Goal: Task Accomplishment & Management: Use online tool/utility

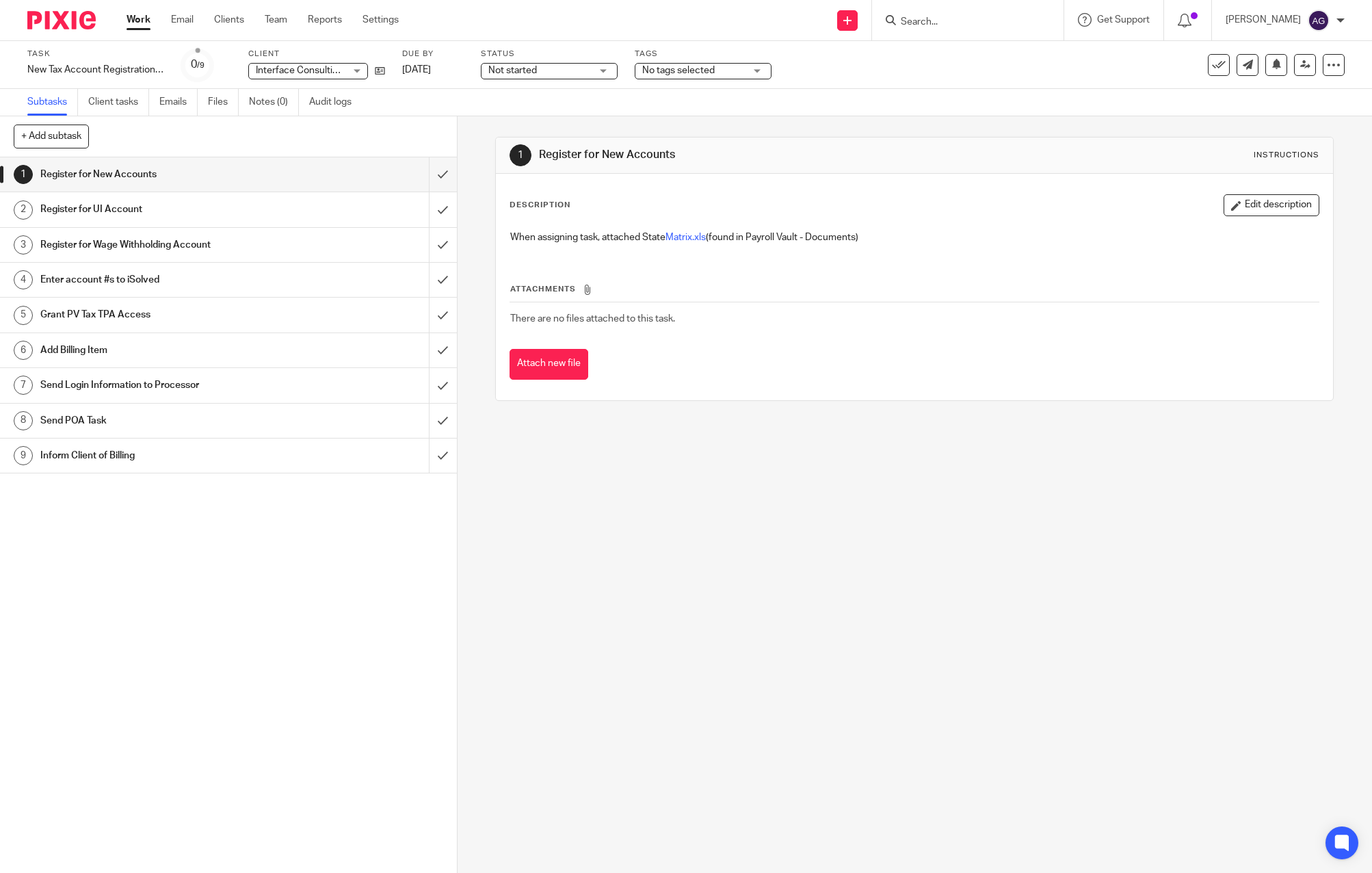
click at [967, 24] on input "Search" at bounding box center [960, 22] width 123 height 12
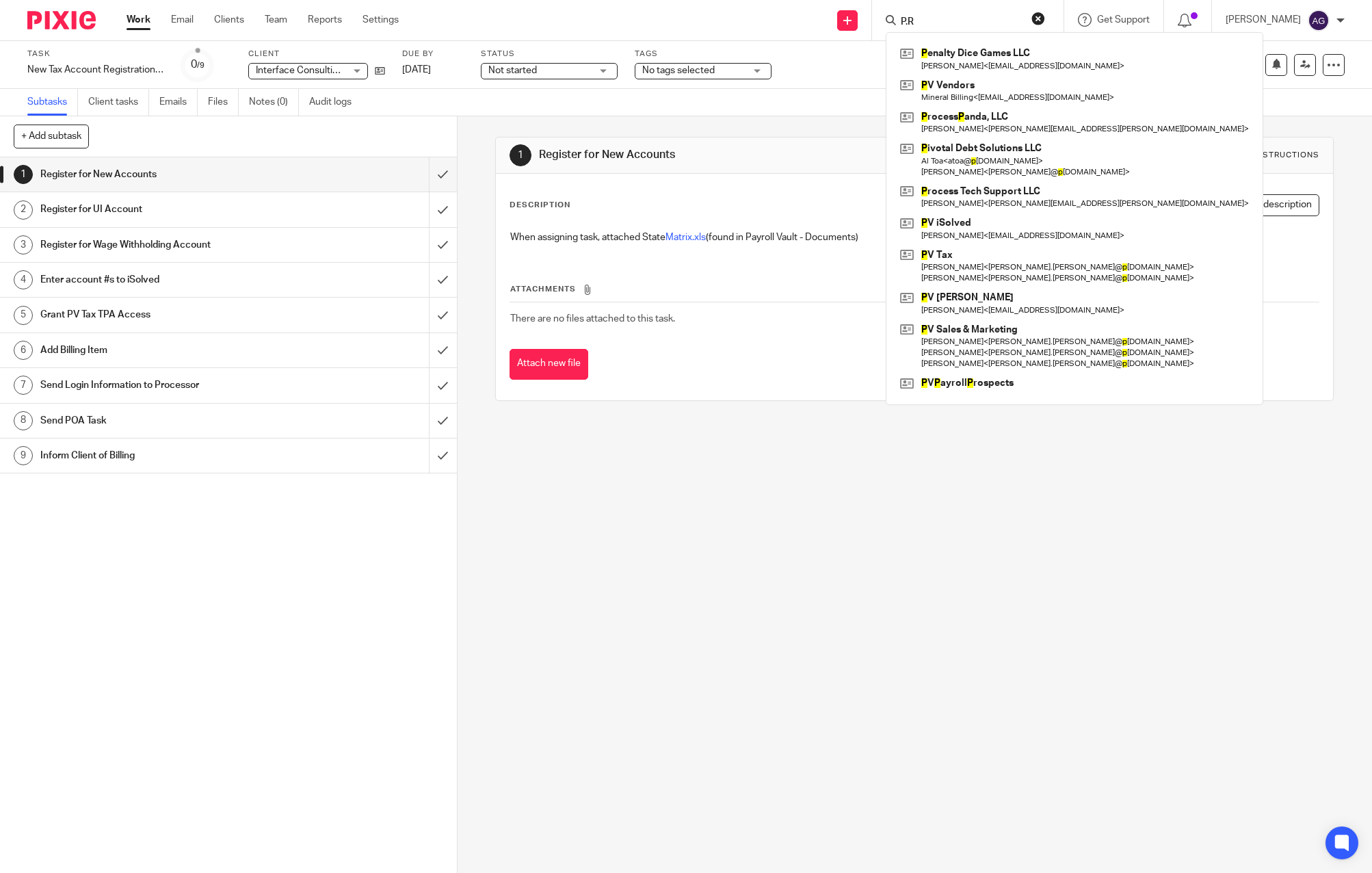
type input "P.R"
click button "submit" at bounding box center [0, 0] width 0 height 0
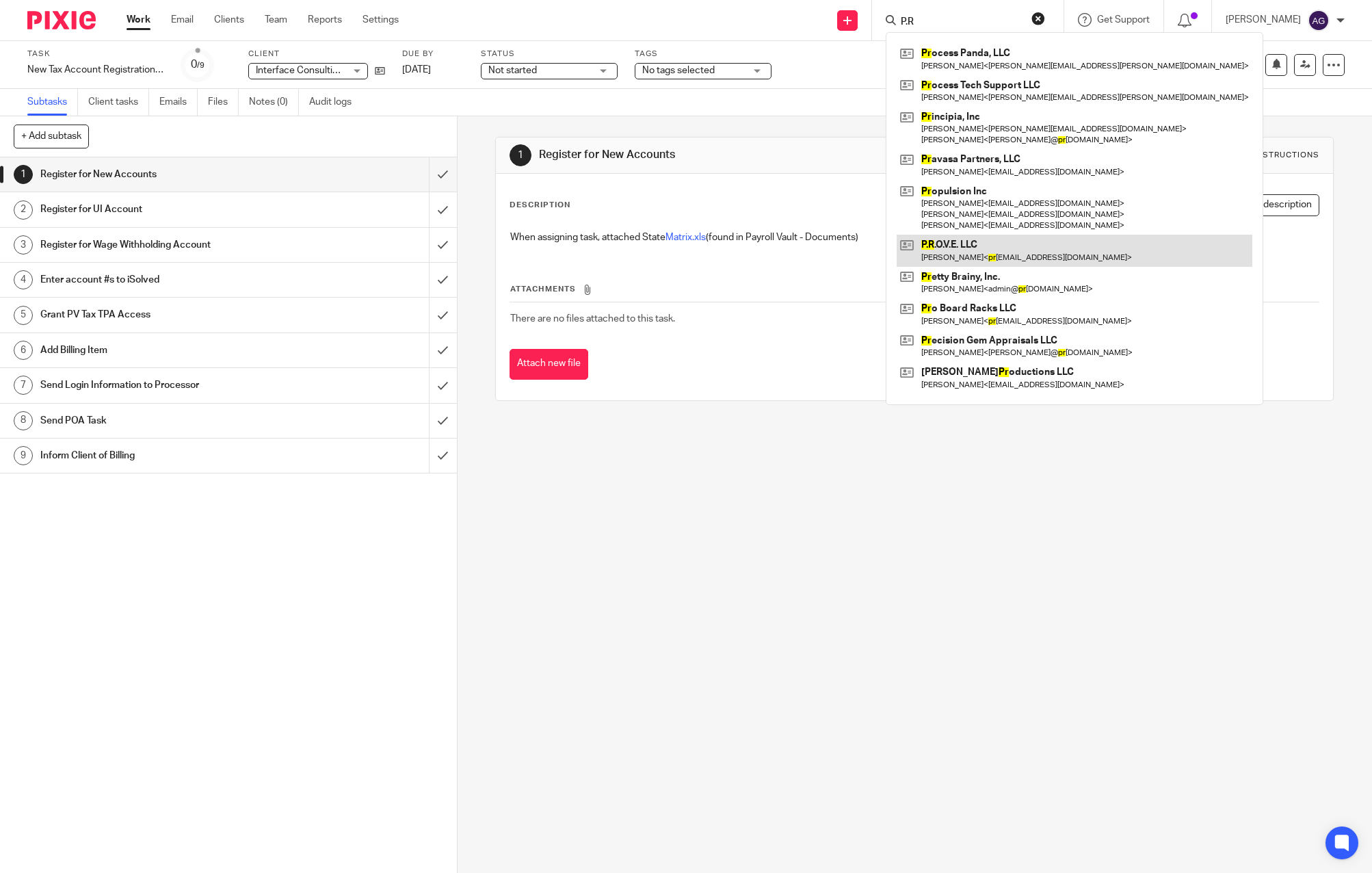
click at [976, 257] on link at bounding box center [1074, 250] width 356 height 31
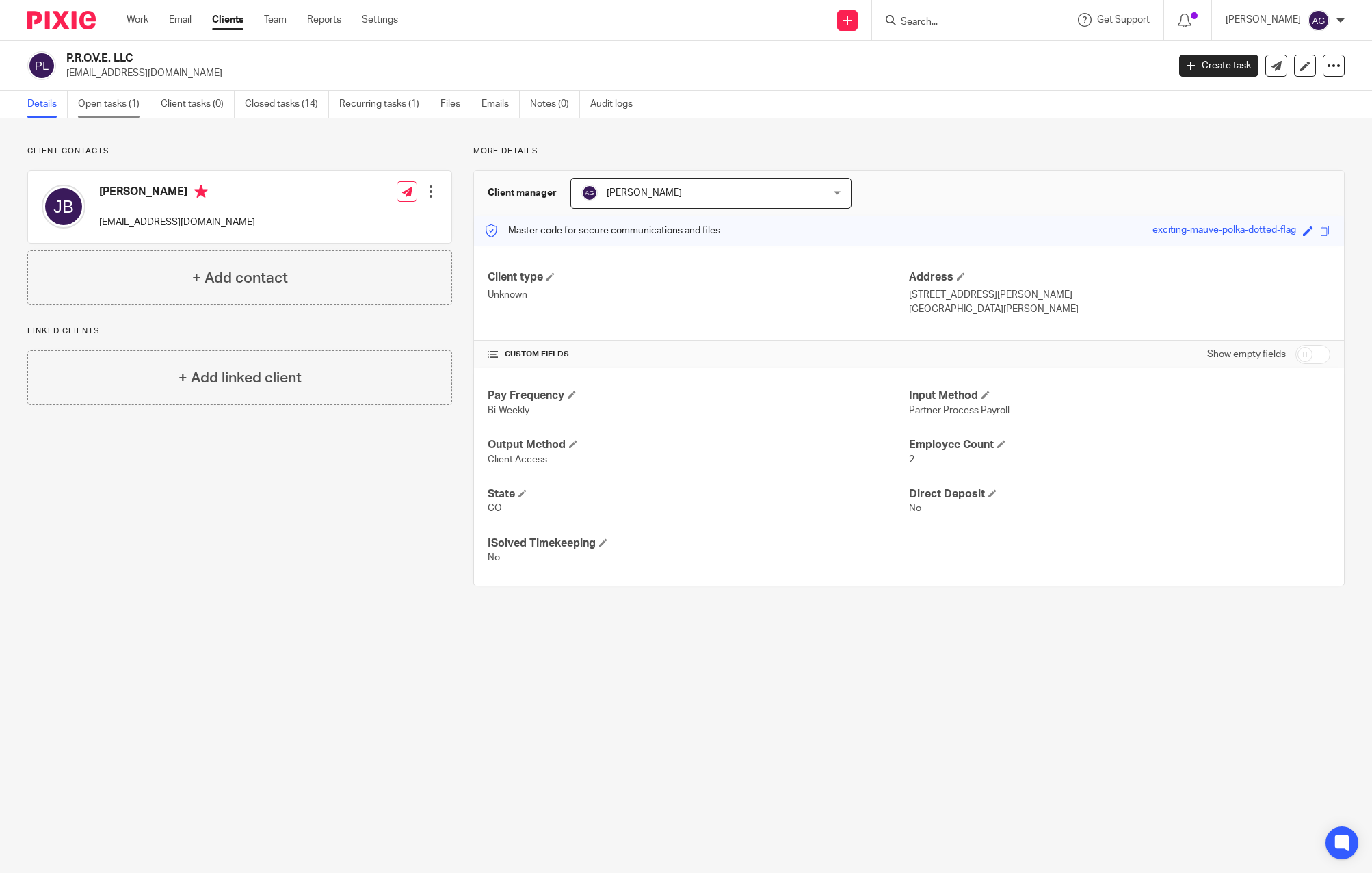
click at [132, 99] on link "Open tasks (1)" at bounding box center [114, 104] width 73 height 27
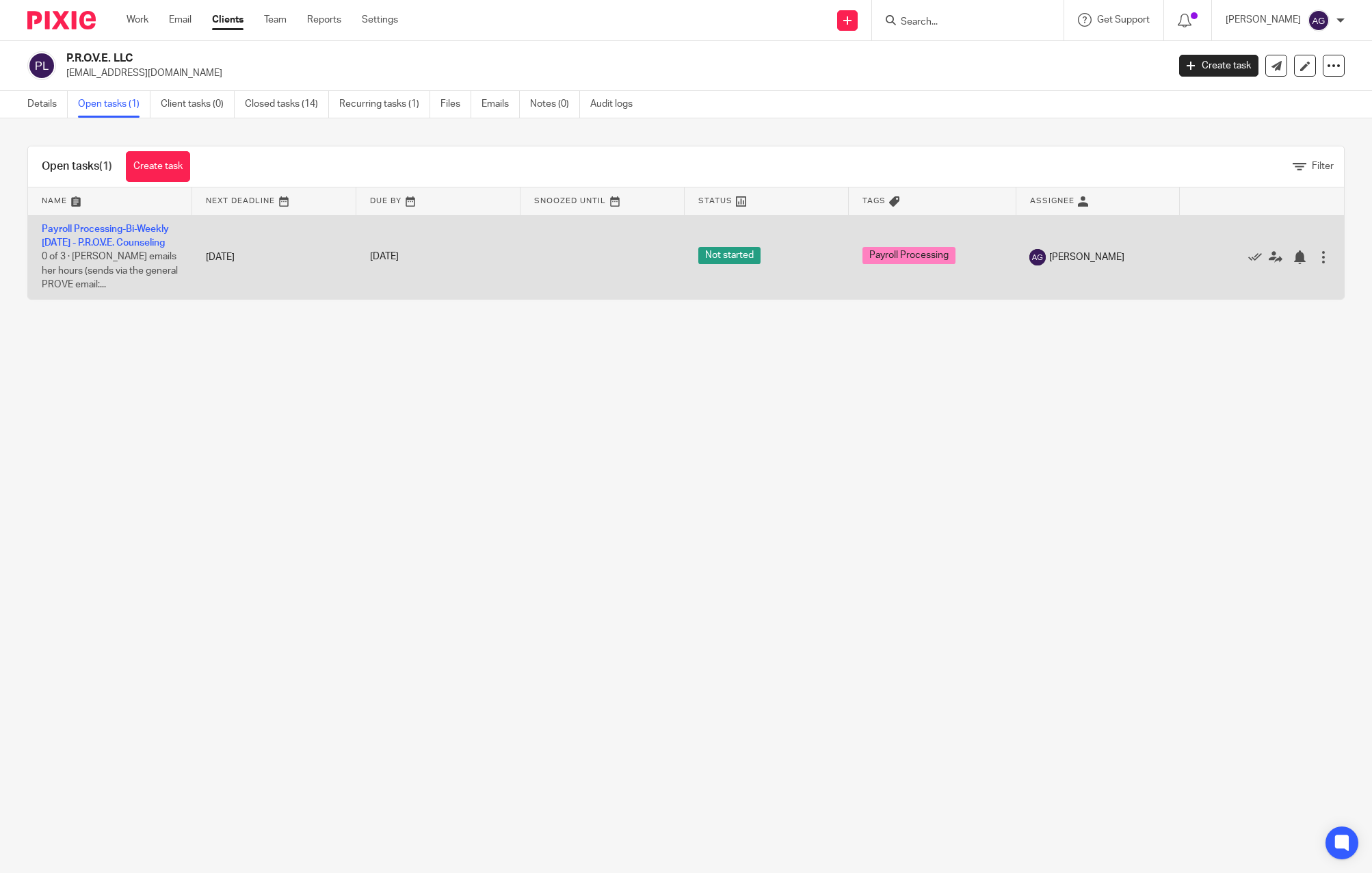
click at [103, 234] on td "Payroll Processing-Bi-Weekly Friday - P.R.O.V.E. Counseling 0 of 3 · Laura emai…" at bounding box center [110, 257] width 164 height 84
click at [101, 244] on link "Payroll Processing-Bi-Weekly Friday - P.R.O.V.E. Counseling" at bounding box center [105, 236] width 127 height 23
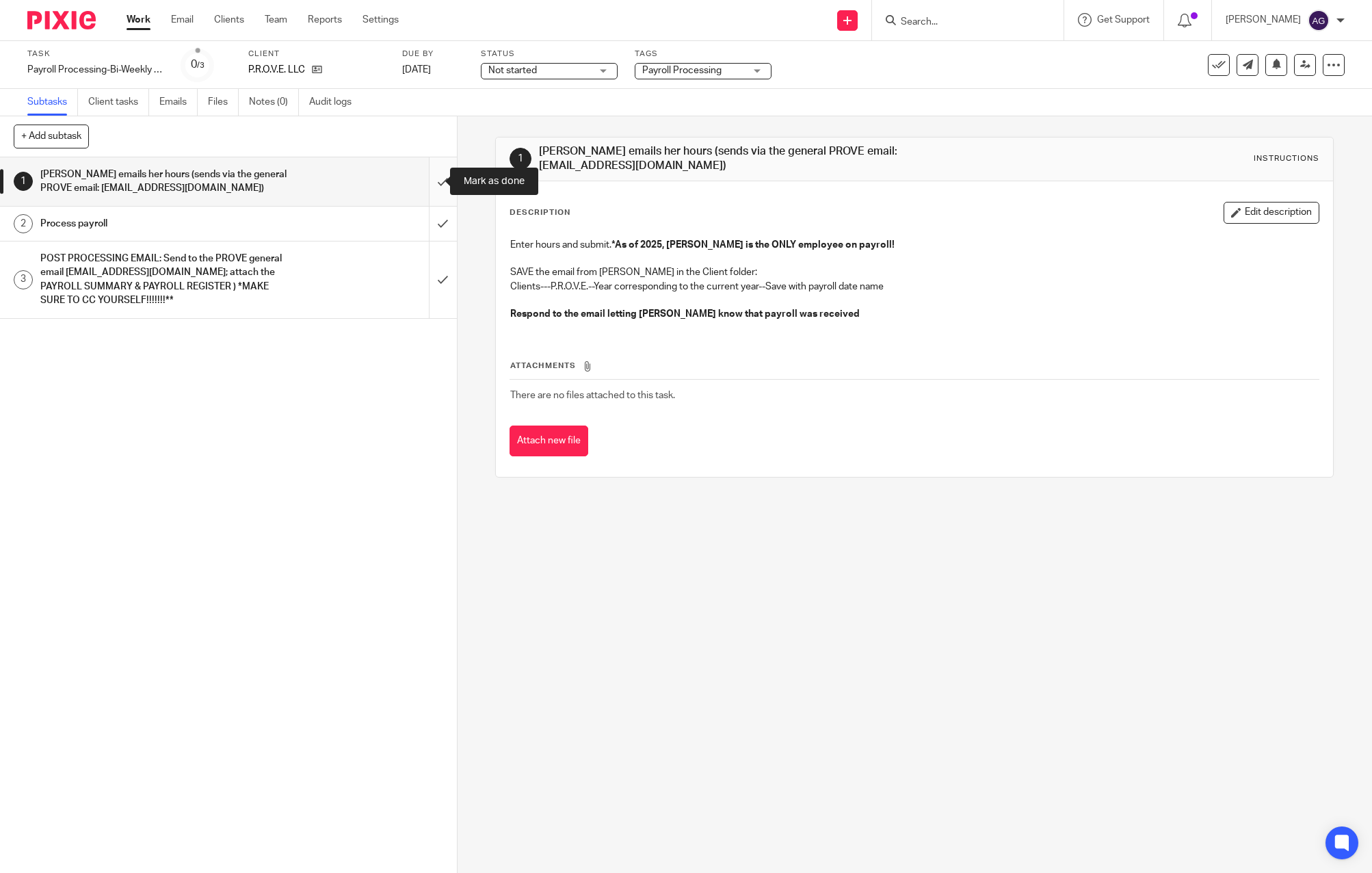
click at [427, 180] on input "submit" at bounding box center [229, 181] width 457 height 48
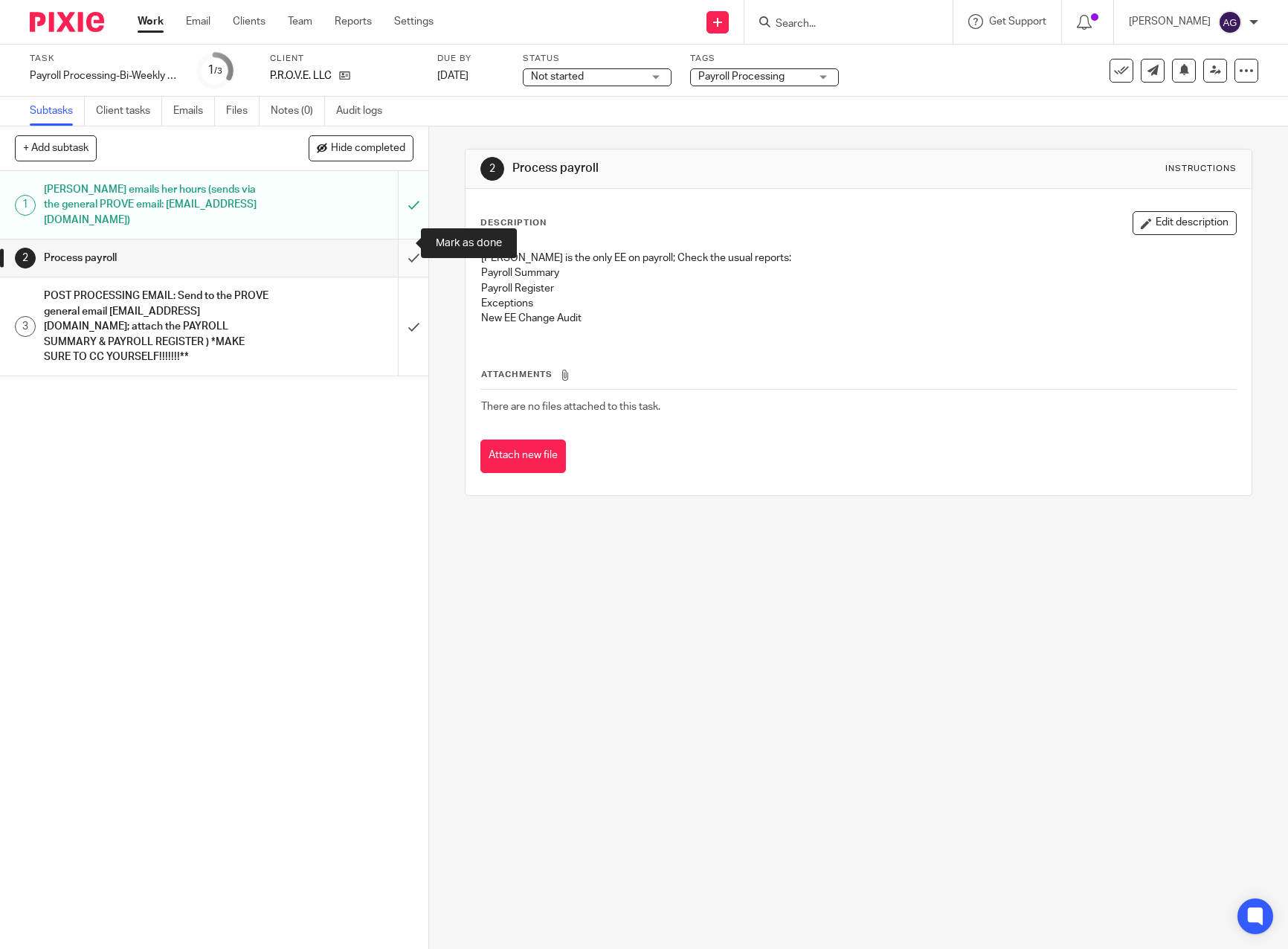
drag, startPoint x: 398, startPoint y: 244, endPoint x: 397, endPoint y: 253, distance: 9.1
click at [398, 244] on input "submit" at bounding box center [214, 258] width 429 height 38
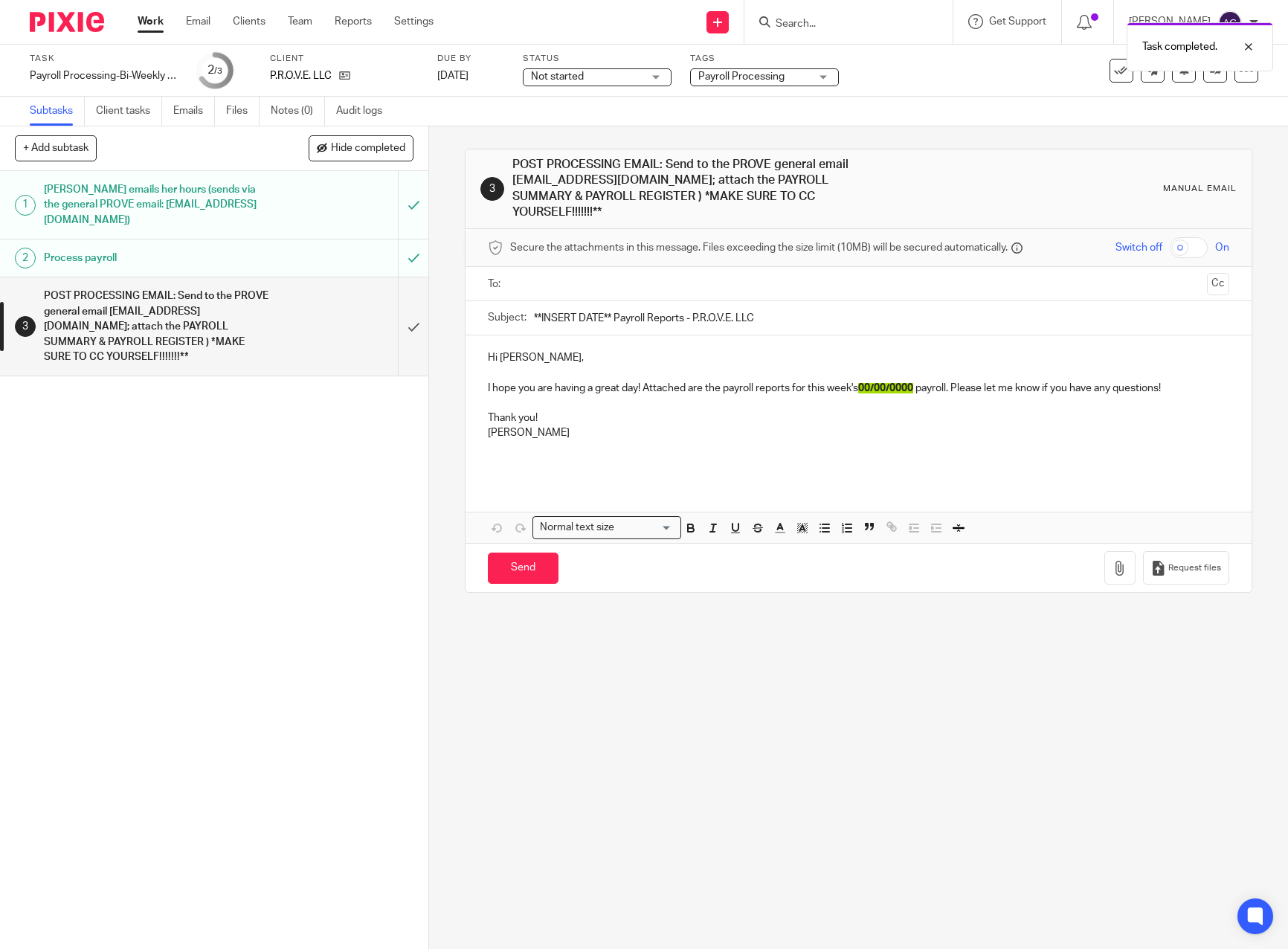
click at [628, 275] on input "text" at bounding box center [858, 284] width 685 height 18
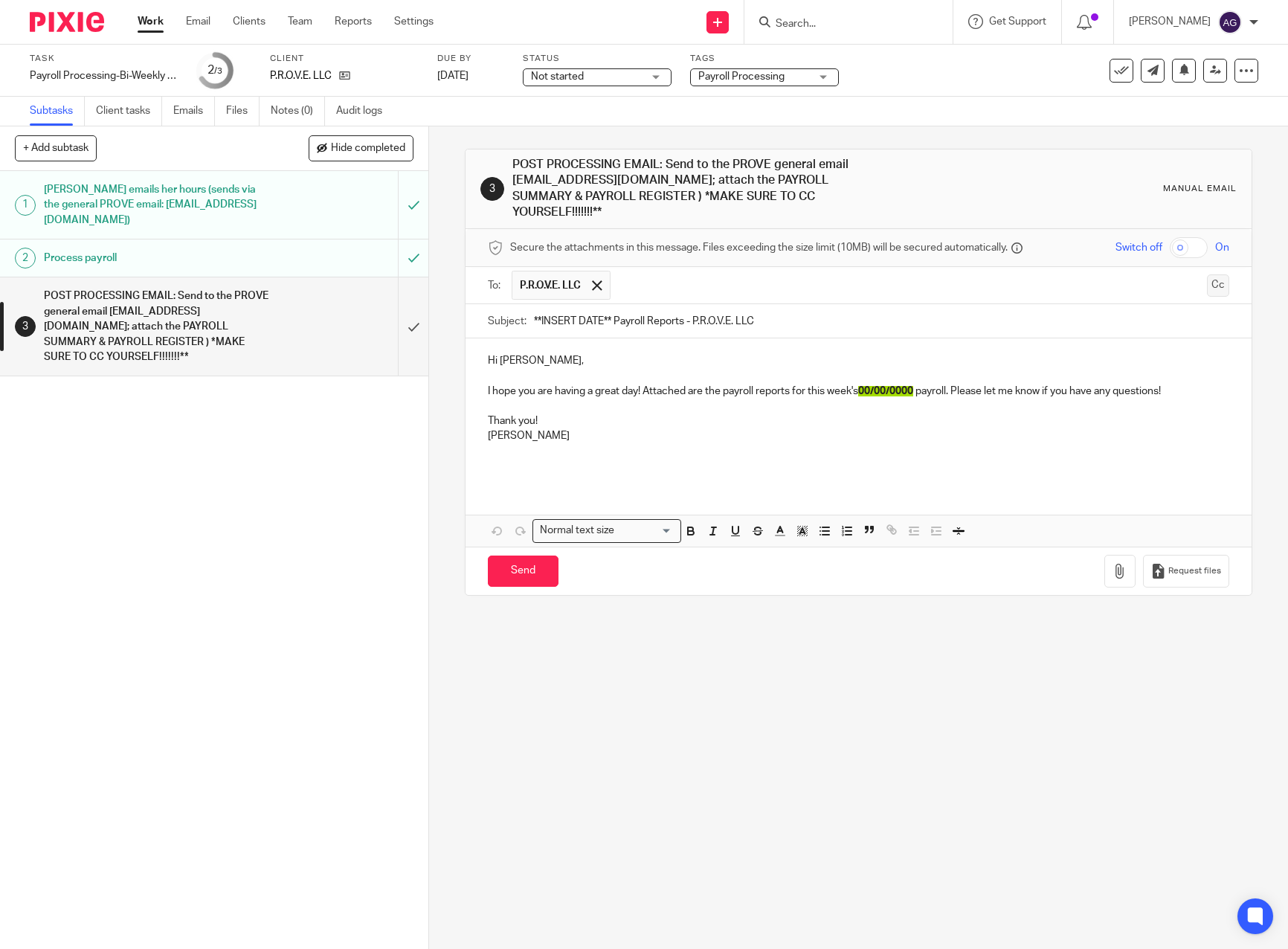
click at [1207, 274] on button "Cc" at bounding box center [1218, 285] width 23 height 23
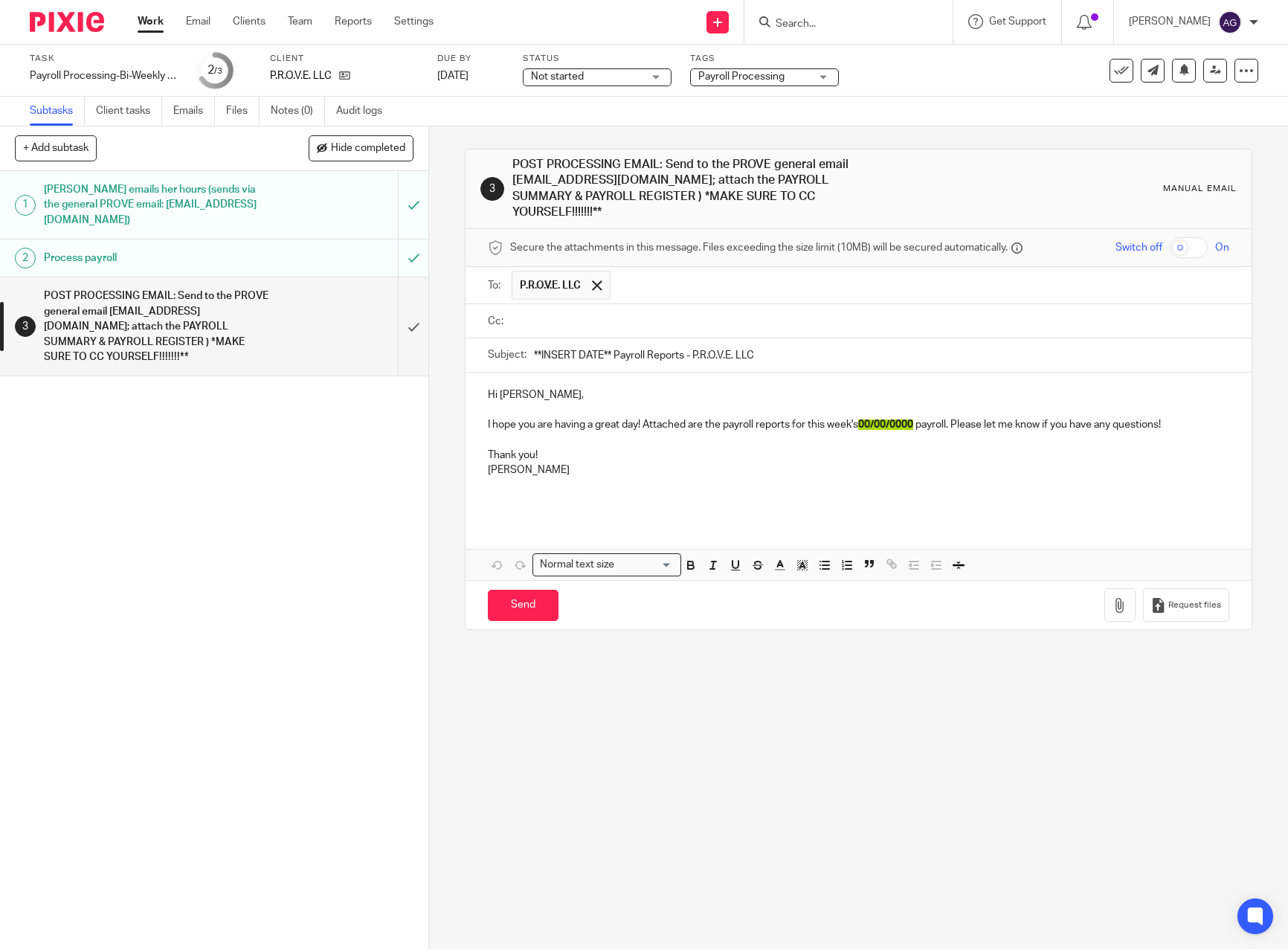
click at [610, 314] on ul at bounding box center [870, 320] width 717 height 24
click at [611, 312] on input "text" at bounding box center [869, 320] width 707 height 18
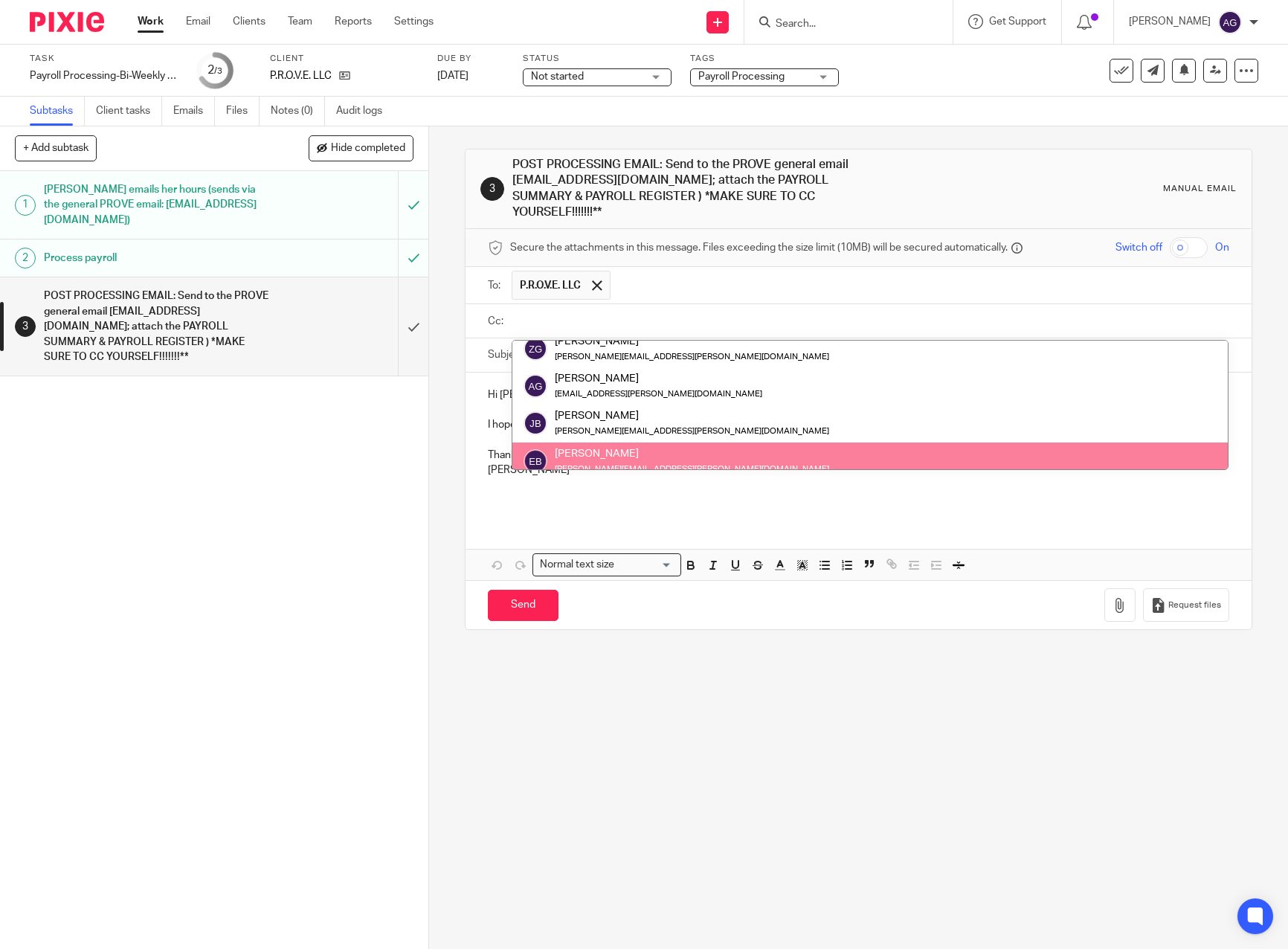
scroll to position [59, 0]
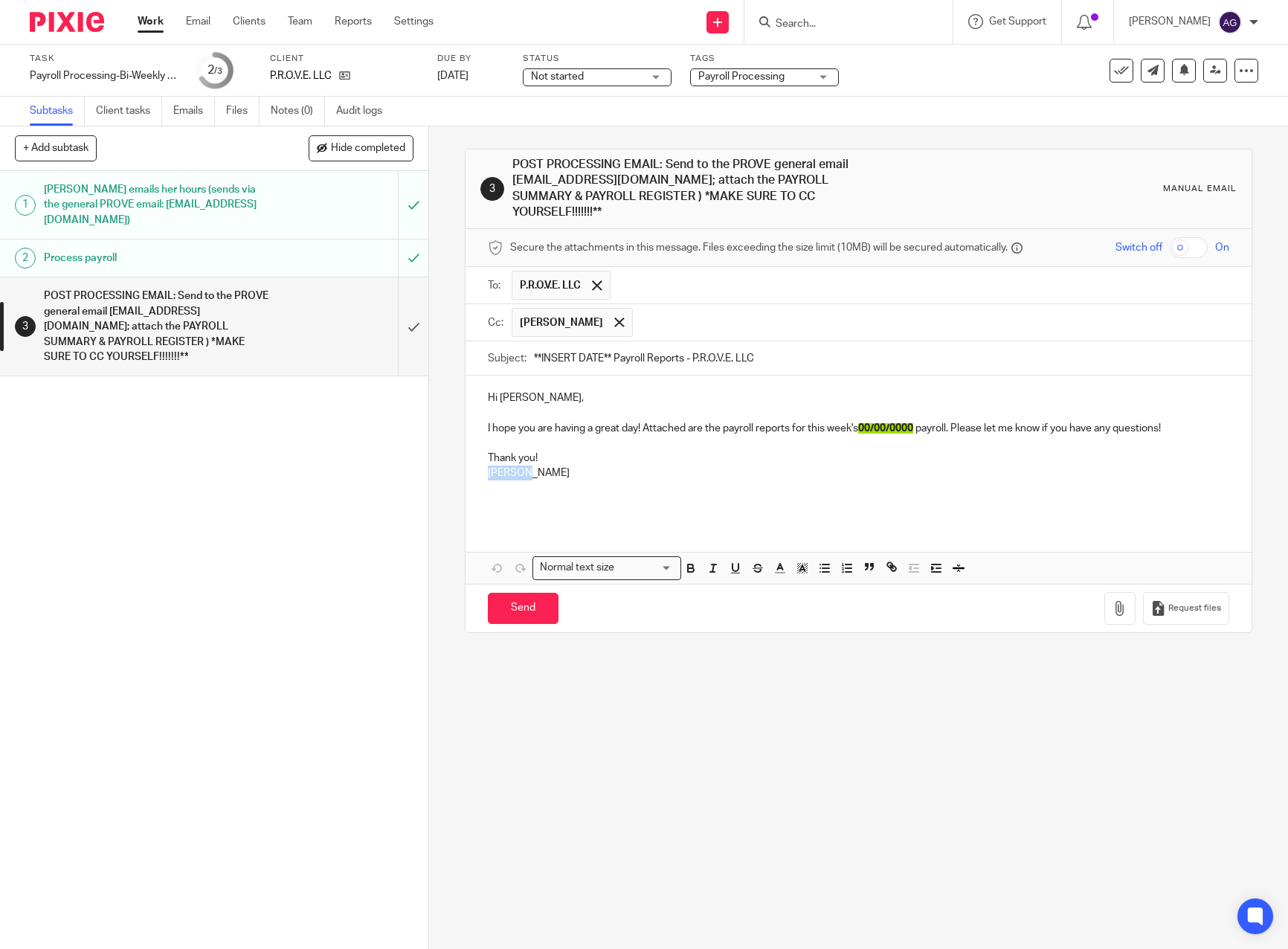
drag, startPoint x: 531, startPoint y: 456, endPoint x: 498, endPoint y: 477, distance: 39.1
click at [488, 465] on p "Lindsey" at bounding box center [858, 473] width 741 height 15
drag, startPoint x: 607, startPoint y: 341, endPoint x: 531, endPoint y: 342, distance: 76.0
click at [534, 342] on input "**INSERT DATE** Payroll Reports - P.R.O.V.E. LLC" at bounding box center [881, 358] width 695 height 33
type input "August 29, 2025 Payroll Reports - P.R.O.V.E. LLC"
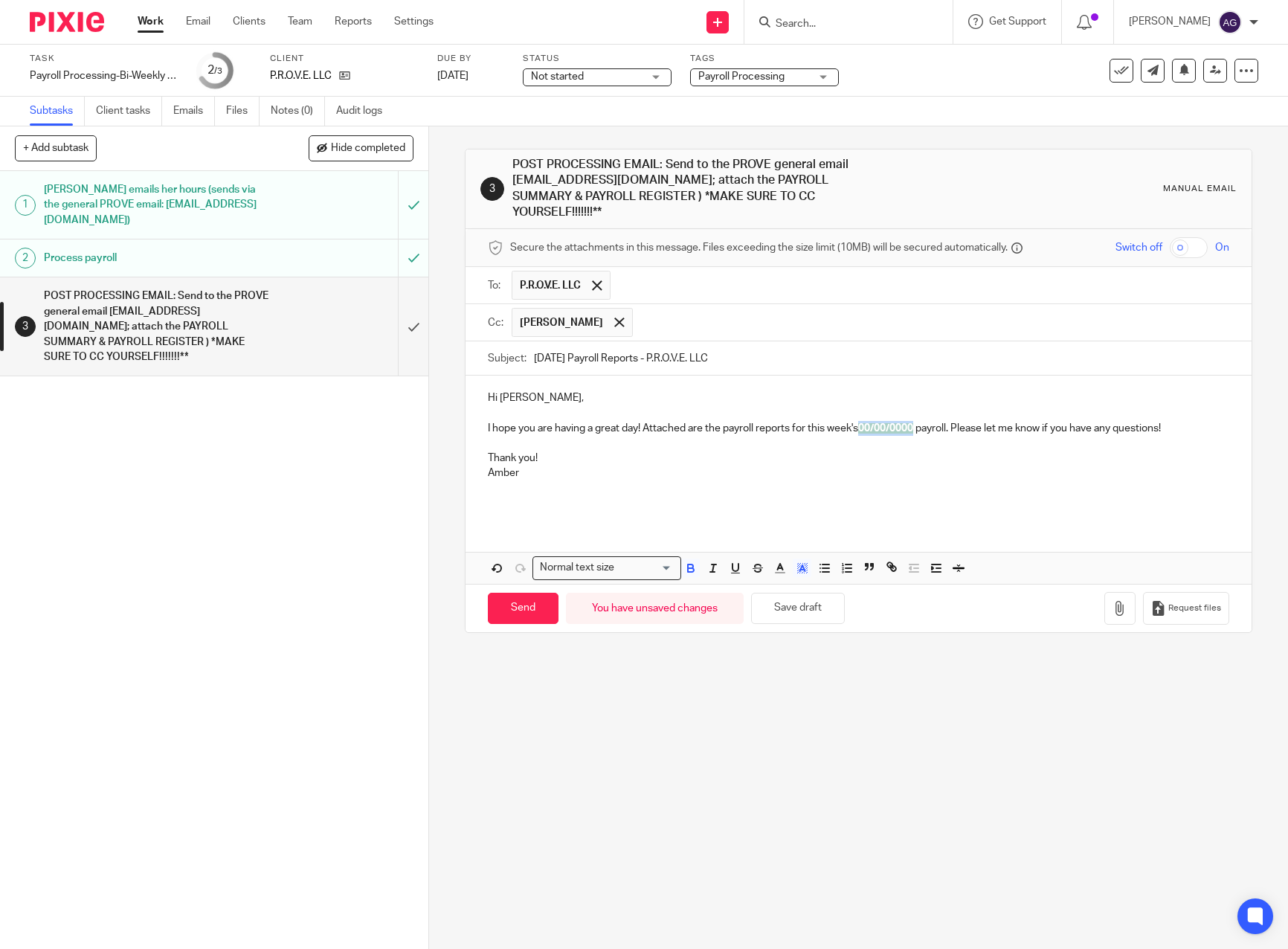
drag, startPoint x: 917, startPoint y: 410, endPoint x: 861, endPoint y: 415, distance: 56.2
click at [861, 423] on strong "00/00/0000" at bounding box center [887, 428] width 58 height 10
drag, startPoint x: 348, startPoint y: 73, endPoint x: 374, endPoint y: 93, distance: 32.8
click at [348, 73] on icon at bounding box center [345, 75] width 11 height 11
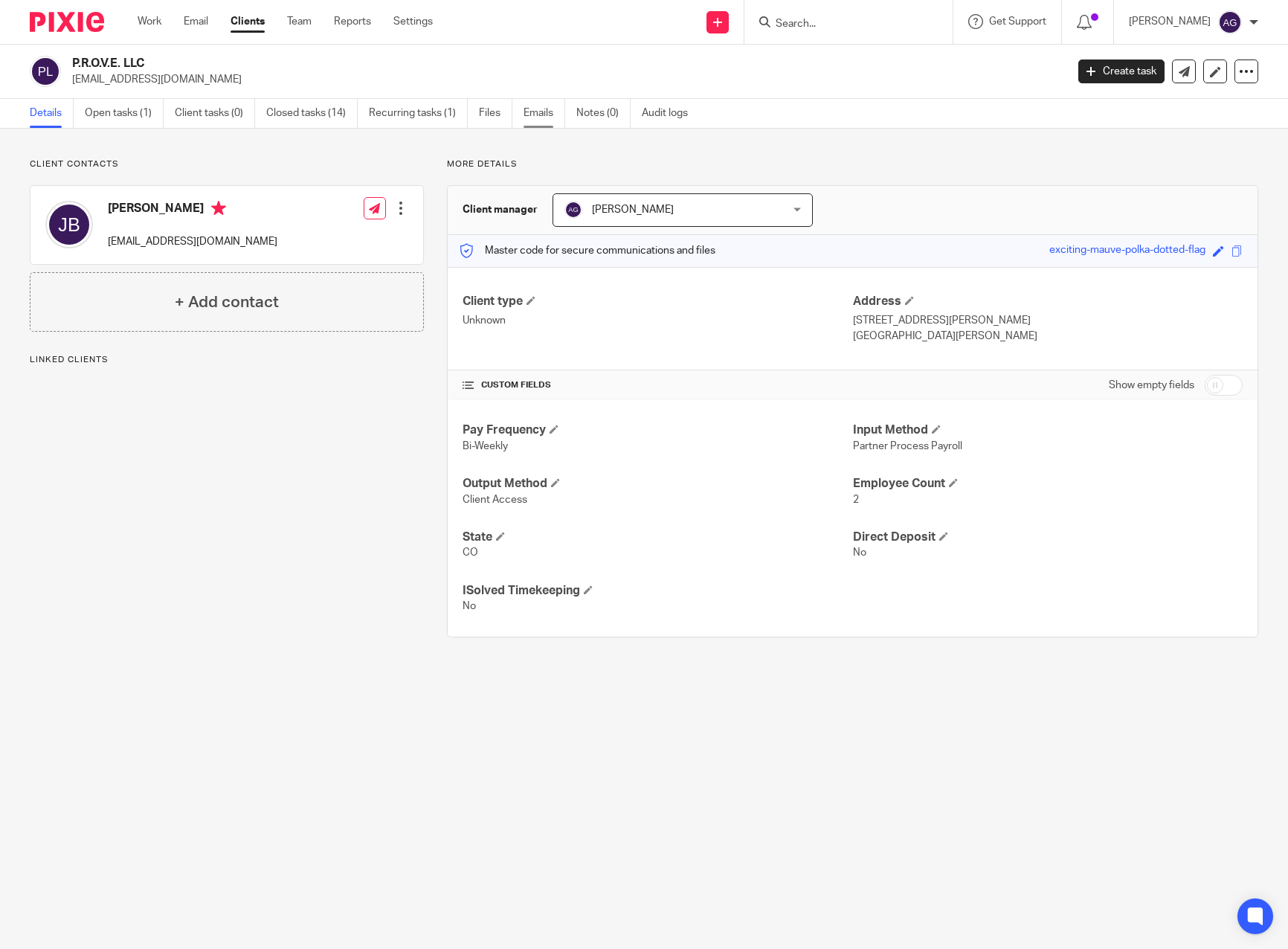
click at [532, 108] on link "Emails" at bounding box center [545, 113] width 42 height 29
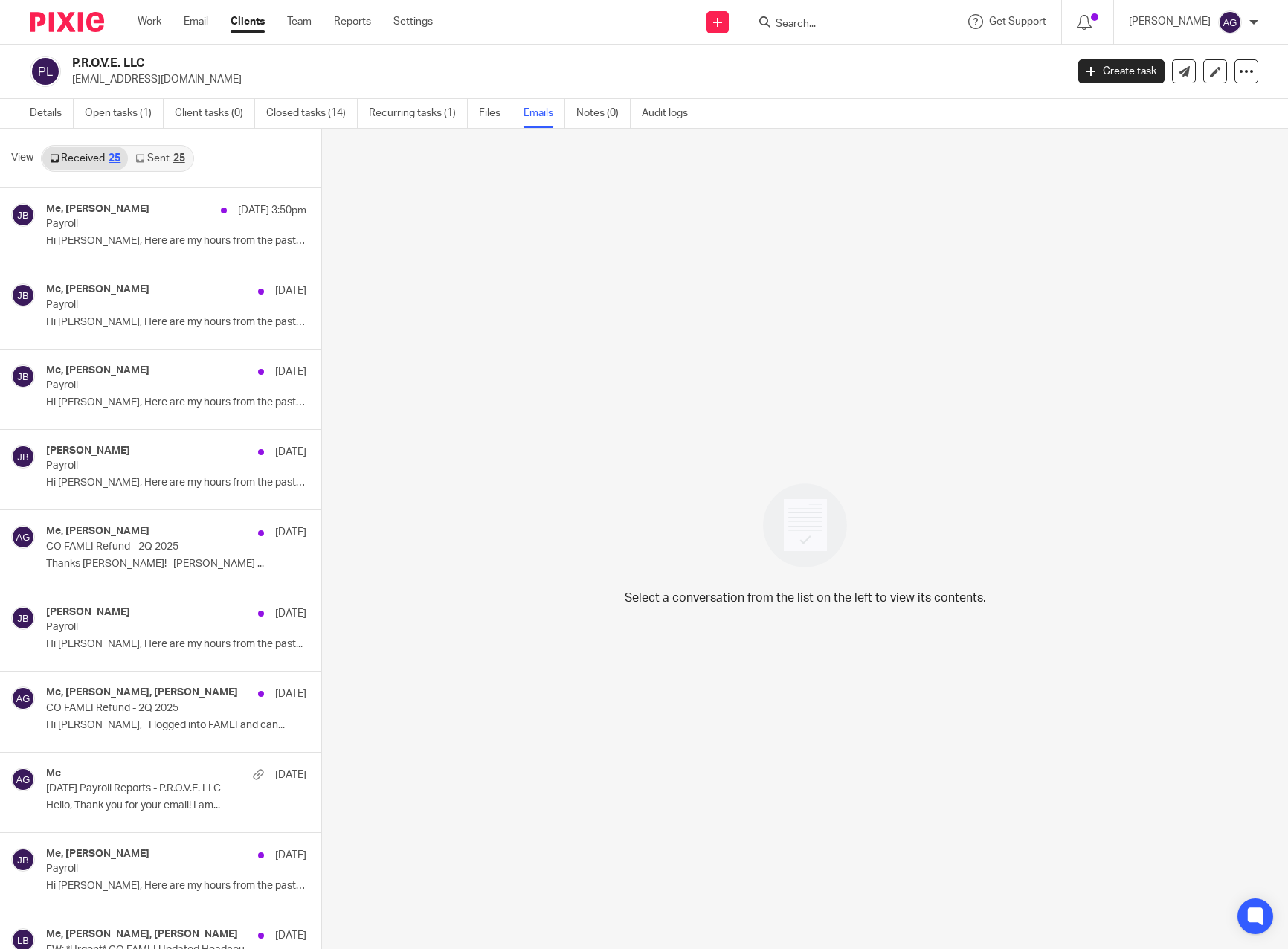
click at [159, 154] on link "Sent 25" at bounding box center [159, 158] width 64 height 24
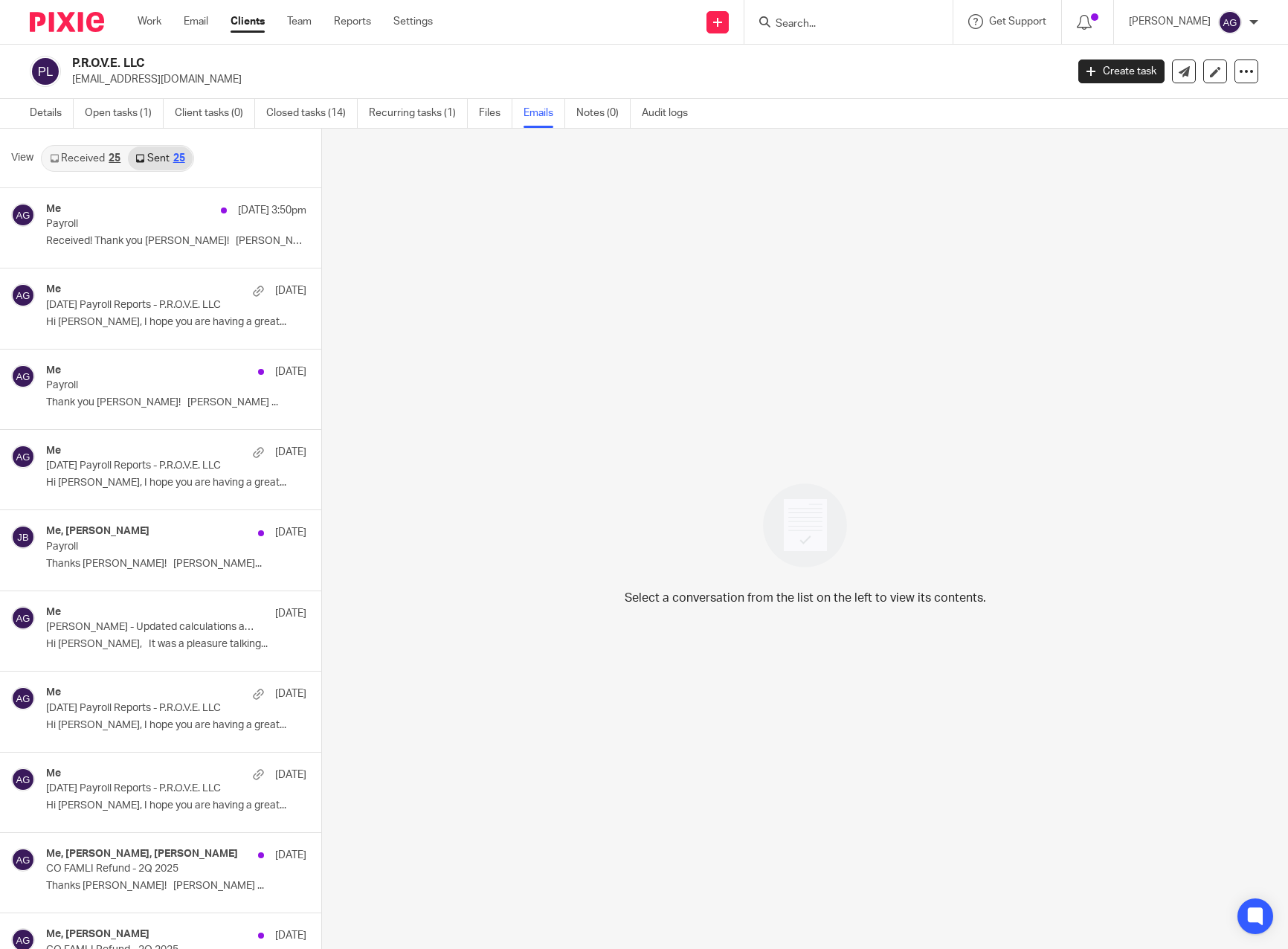
scroll to position [3, 0]
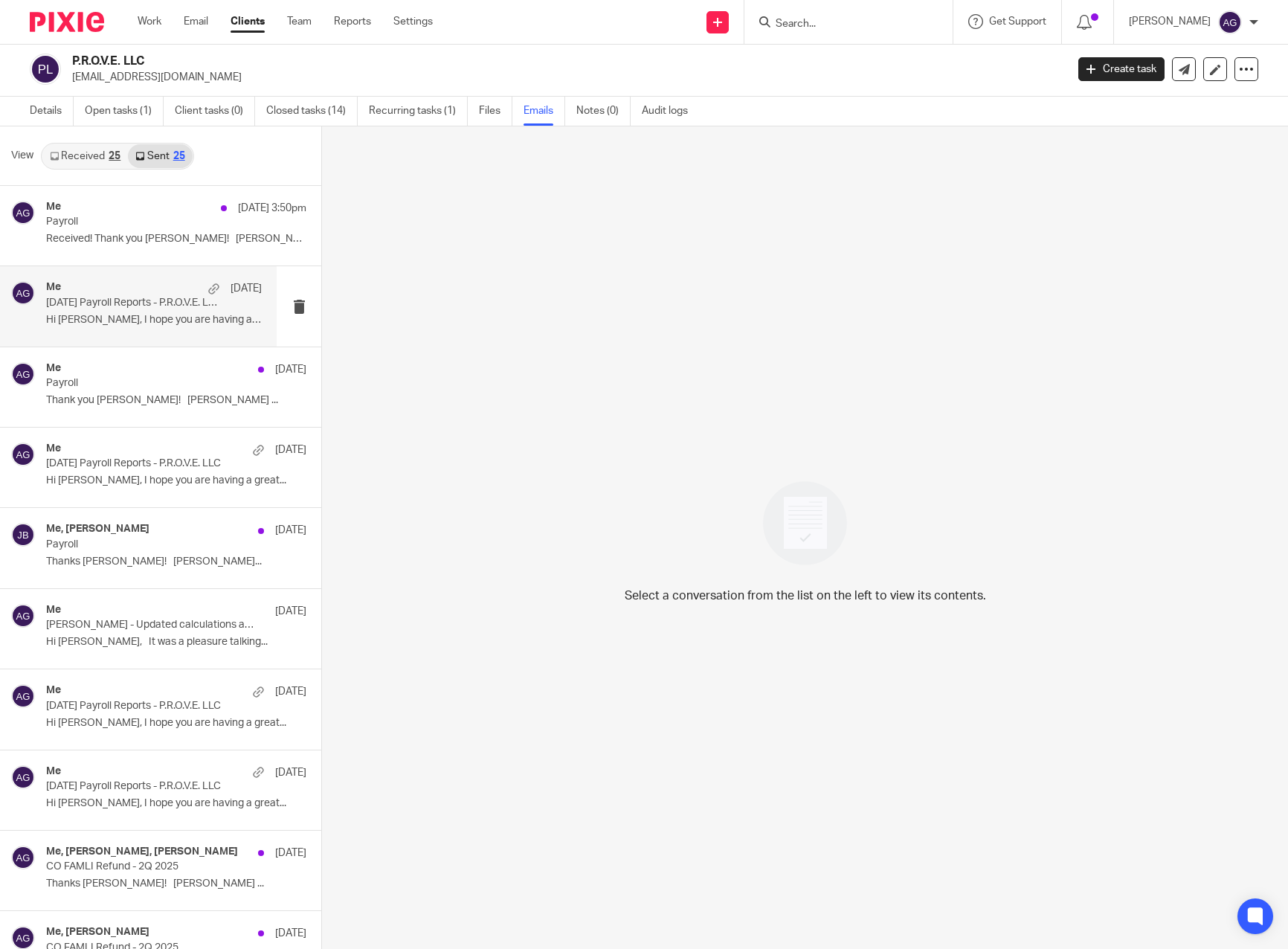
click at [162, 314] on p "Hi Dr. Burt, I hope you are having a great..." at bounding box center [153, 319] width 216 height 13
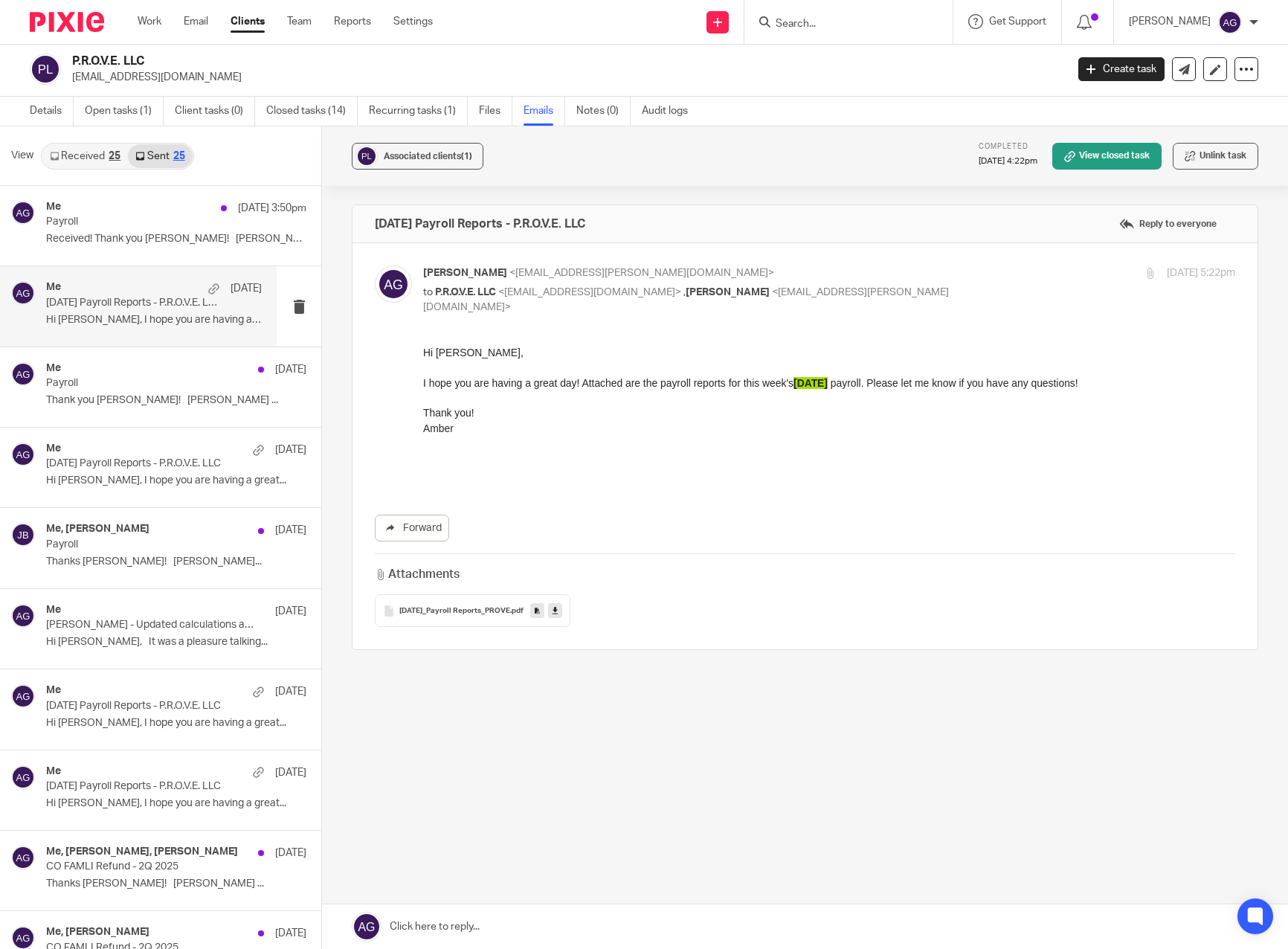
scroll to position [0, 0]
click at [118, 113] on link "Open tasks (1)" at bounding box center [124, 111] width 79 height 29
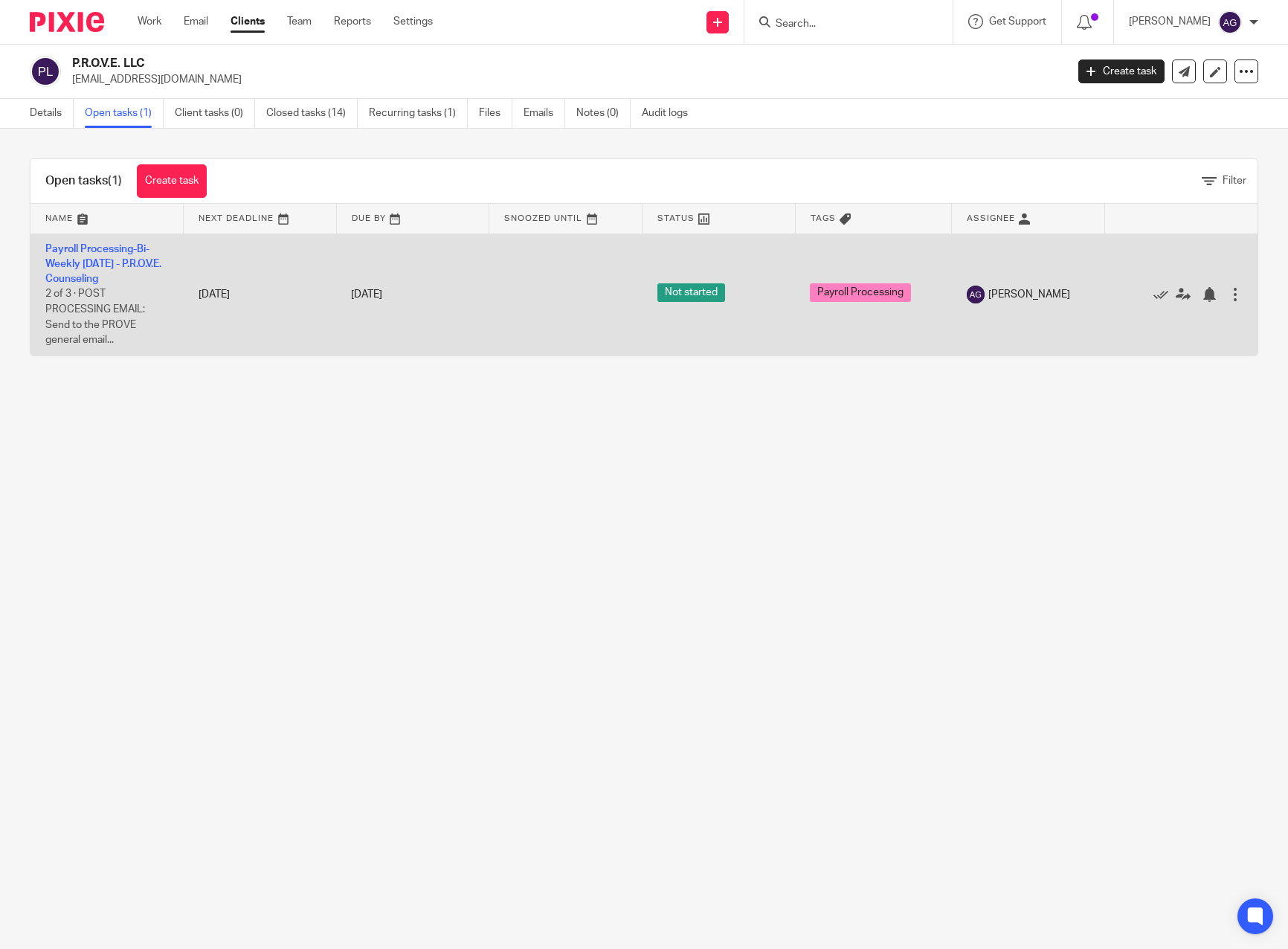
click at [115, 254] on td "Payroll Processing-Bi-Weekly [DATE] - P.R.O.V.E. Counseling 2 of 3 · POST PROCE…" at bounding box center [108, 294] width 153 height 122
click at [93, 270] on td "Payroll Processing-Bi-Weekly Friday - P.R.O.V.E. Counseling 2 of 3 · POST PROCE…" at bounding box center [108, 294] width 153 height 122
click at [77, 255] on td "Payroll Processing-Bi-Weekly Friday - P.R.O.V.E. Counseling 2 of 3 · POST PROCE…" at bounding box center [108, 294] width 153 height 122
click at [76, 264] on link "Payroll Processing-Bi-Weekly [DATE] - P.R.O.V.E. Counseling" at bounding box center [103, 264] width 116 height 41
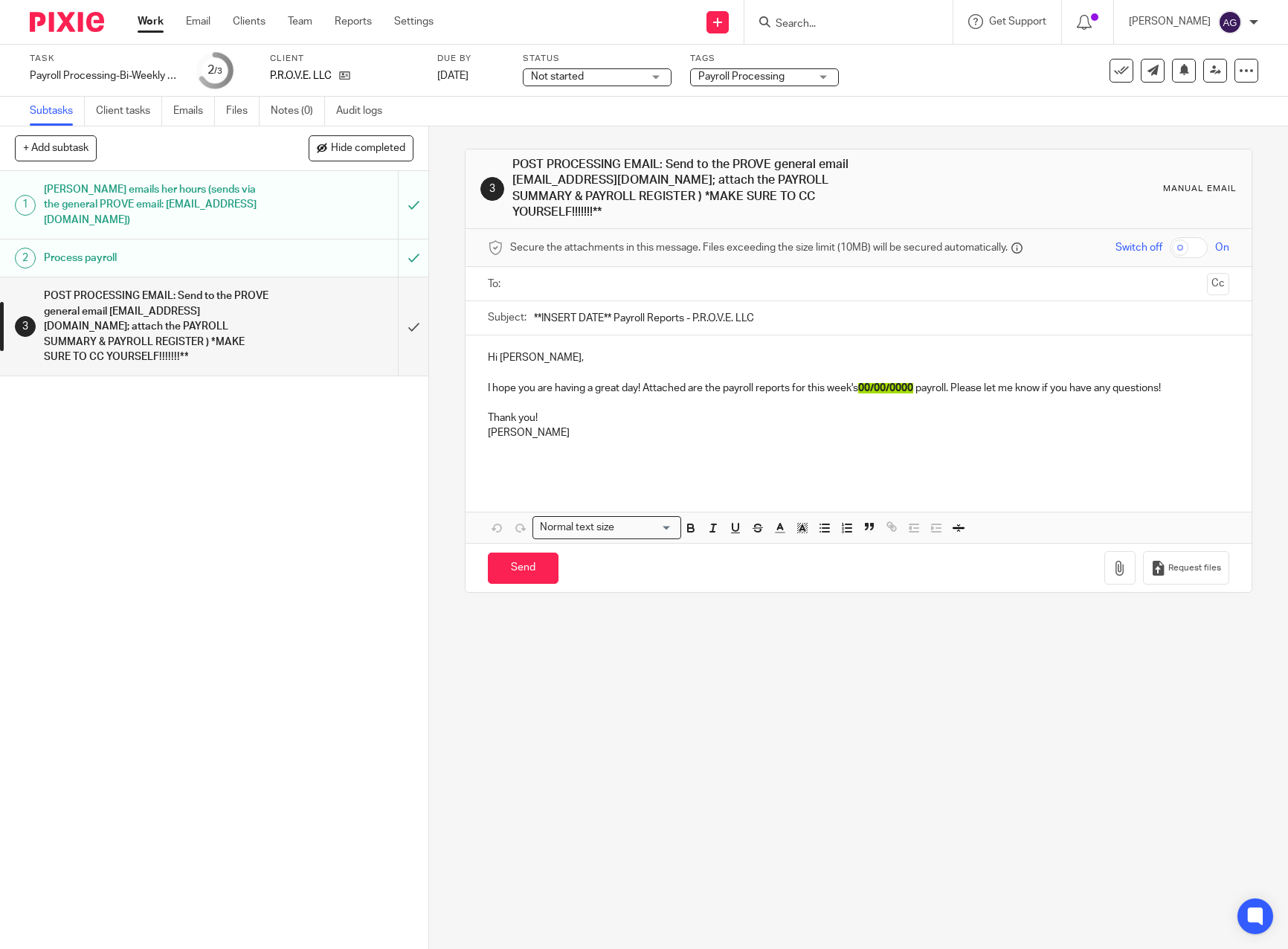
click at [538, 275] on input "text" at bounding box center [858, 284] width 685 height 18
click at [1207, 274] on button "Cc" at bounding box center [1218, 285] width 23 height 23
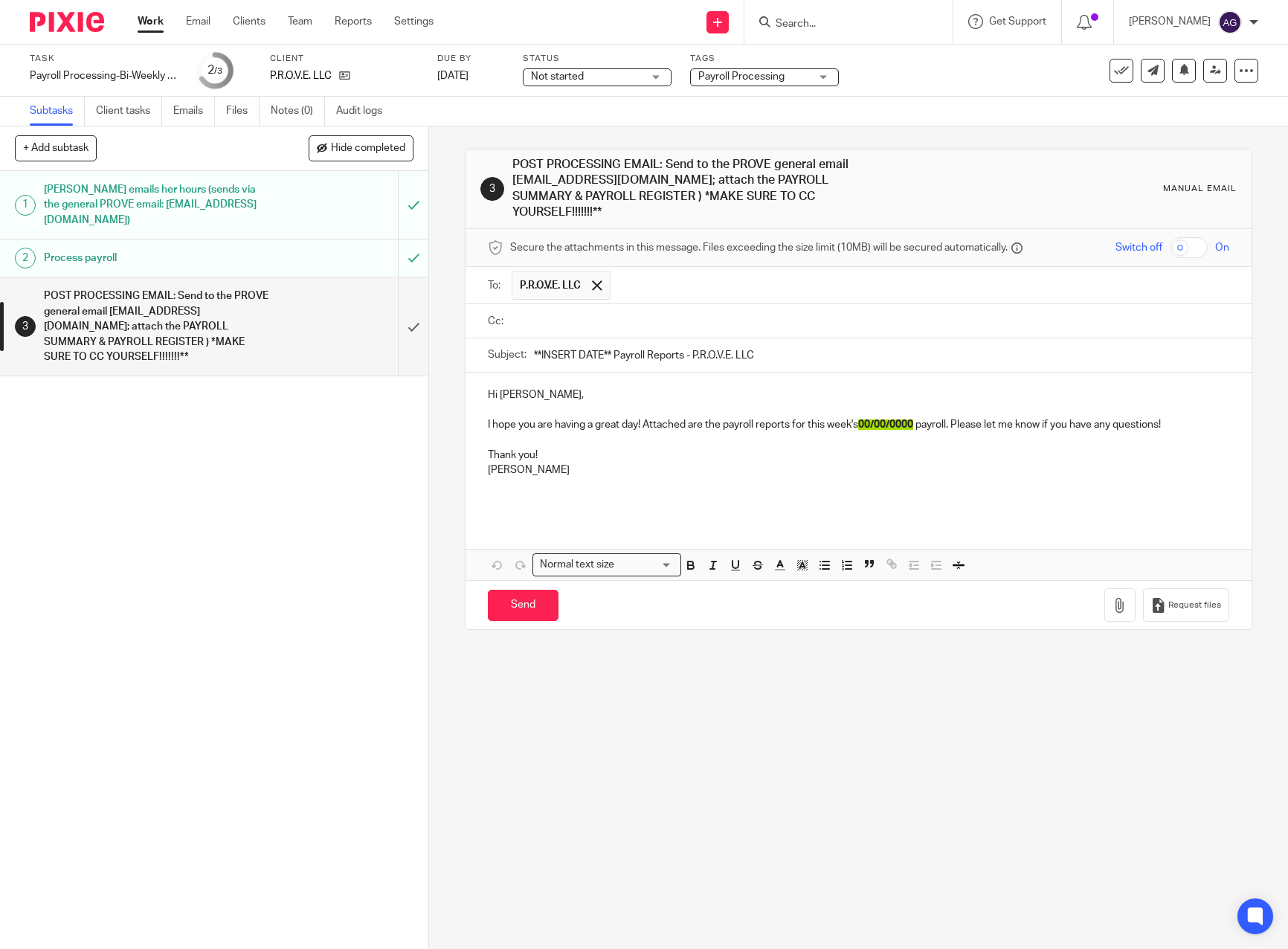
click at [566, 312] on input "text" at bounding box center [869, 320] width 707 height 18
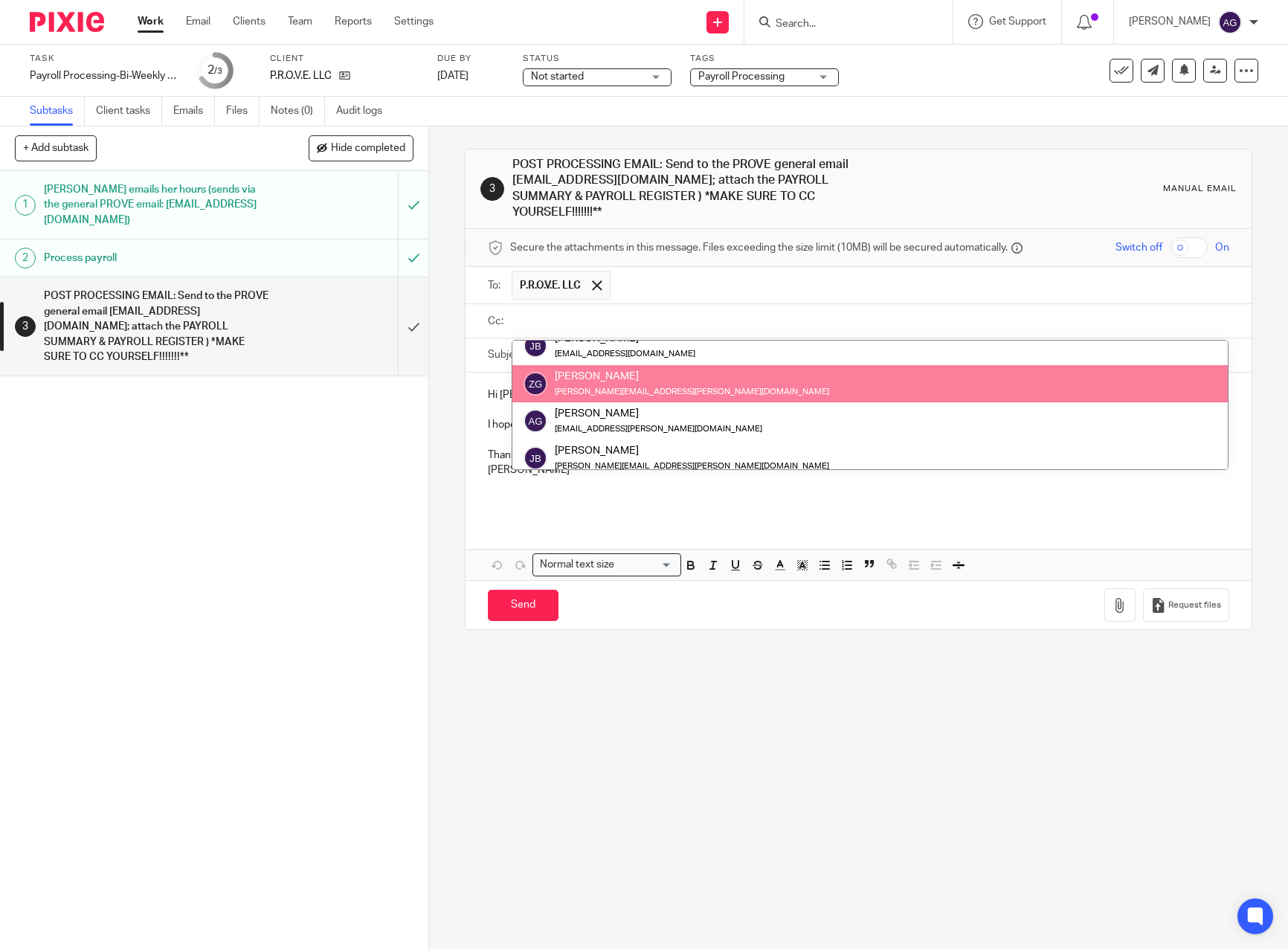
scroll to position [74, 0]
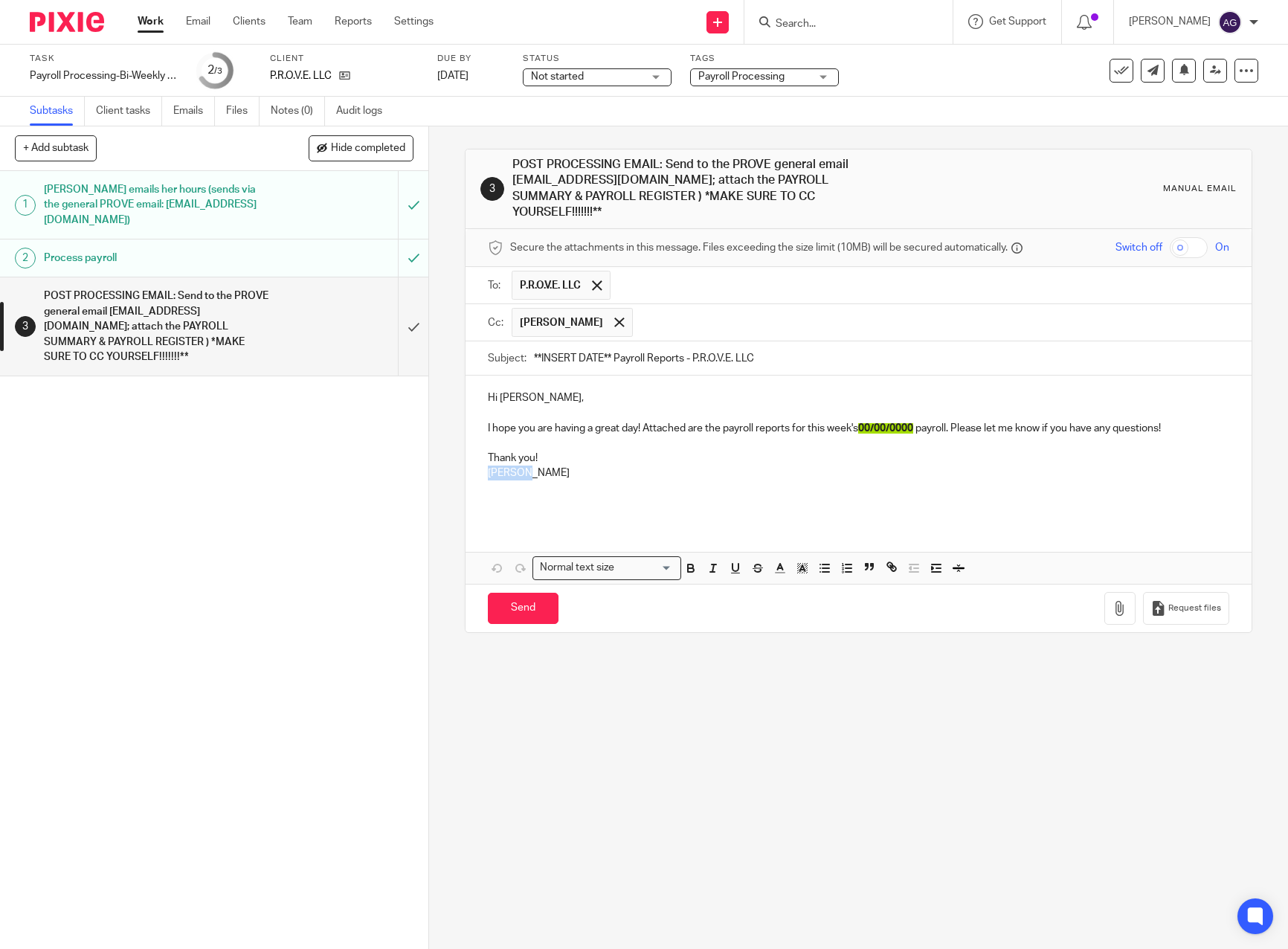
drag, startPoint x: 530, startPoint y: 453, endPoint x: 474, endPoint y: 460, distance: 56.4
click at [475, 459] on div "Hi Dr. Burt, I hope you are having a great day! Attached are the payroll report…" at bounding box center [858, 449] width 786 height 147
drag, startPoint x: 606, startPoint y: 342, endPoint x: 538, endPoint y: 342, distance: 68.0
click at [538, 342] on input "**INSERT DATE** Payroll Reports - P.R.O.V.E. LLC" at bounding box center [881, 358] width 695 height 33
drag, startPoint x: 598, startPoint y: 344, endPoint x: 536, endPoint y: 346, distance: 62.0
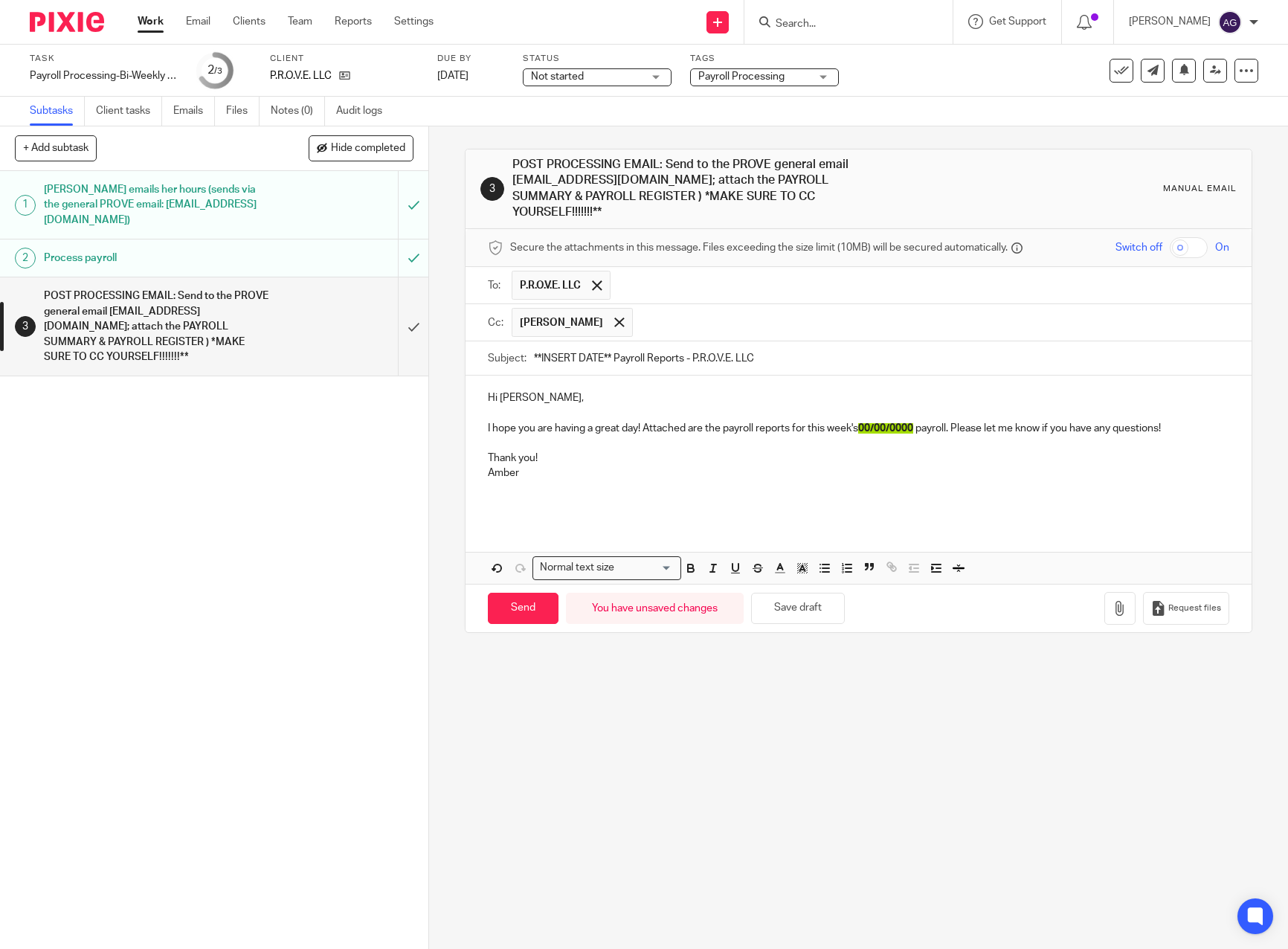
click at [536, 346] on input "**INSERT DATE** Payroll Reports - P.R.O.V.E. LLC" at bounding box center [881, 358] width 695 height 33
click at [608, 341] on input "**INSERT DATE** Payroll Reports - P.R.O.V.E. LLC" at bounding box center [881, 358] width 695 height 33
click at [607, 342] on input "**INSERT DATE** Payroll Reports - P.R.O.V.E. LLC" at bounding box center [881, 358] width 695 height 33
drag, startPoint x: 608, startPoint y: 341, endPoint x: 531, endPoint y: 347, distance: 77.2
click at [534, 347] on input "**INSERT DATE** Payroll Reports - P.R.O.V.E. LLC" at bounding box center [881, 358] width 695 height 33
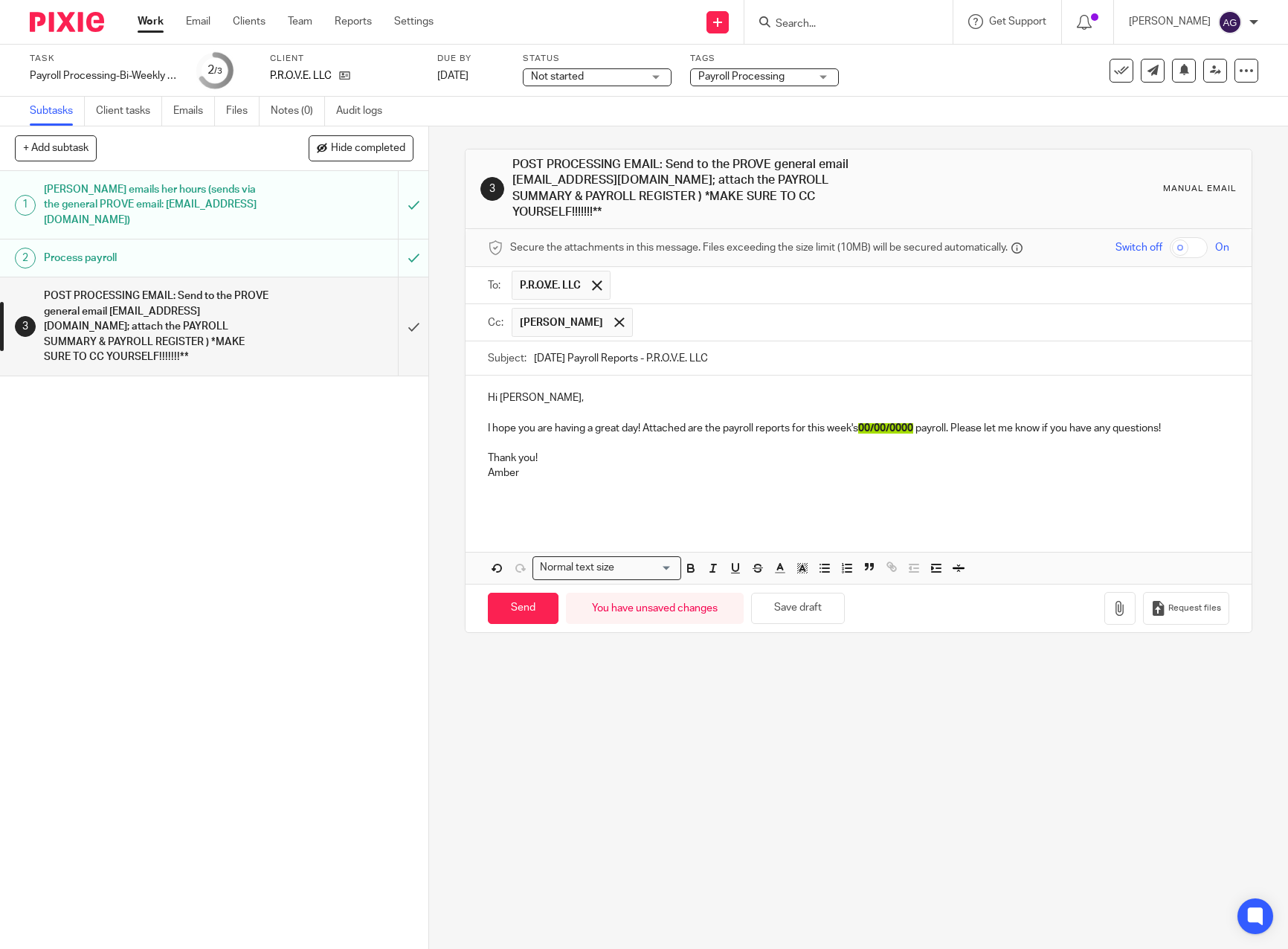
type input "August 29, 2025 Payroll Reports - P.R.O.V.E. LLC"
drag, startPoint x: 917, startPoint y: 410, endPoint x: 862, endPoint y: 414, distance: 55.1
click at [862, 423] on span "00/00/0000" at bounding box center [886, 428] width 55 height 10
click at [1112, 592] on button "button" at bounding box center [1119, 609] width 31 height 33
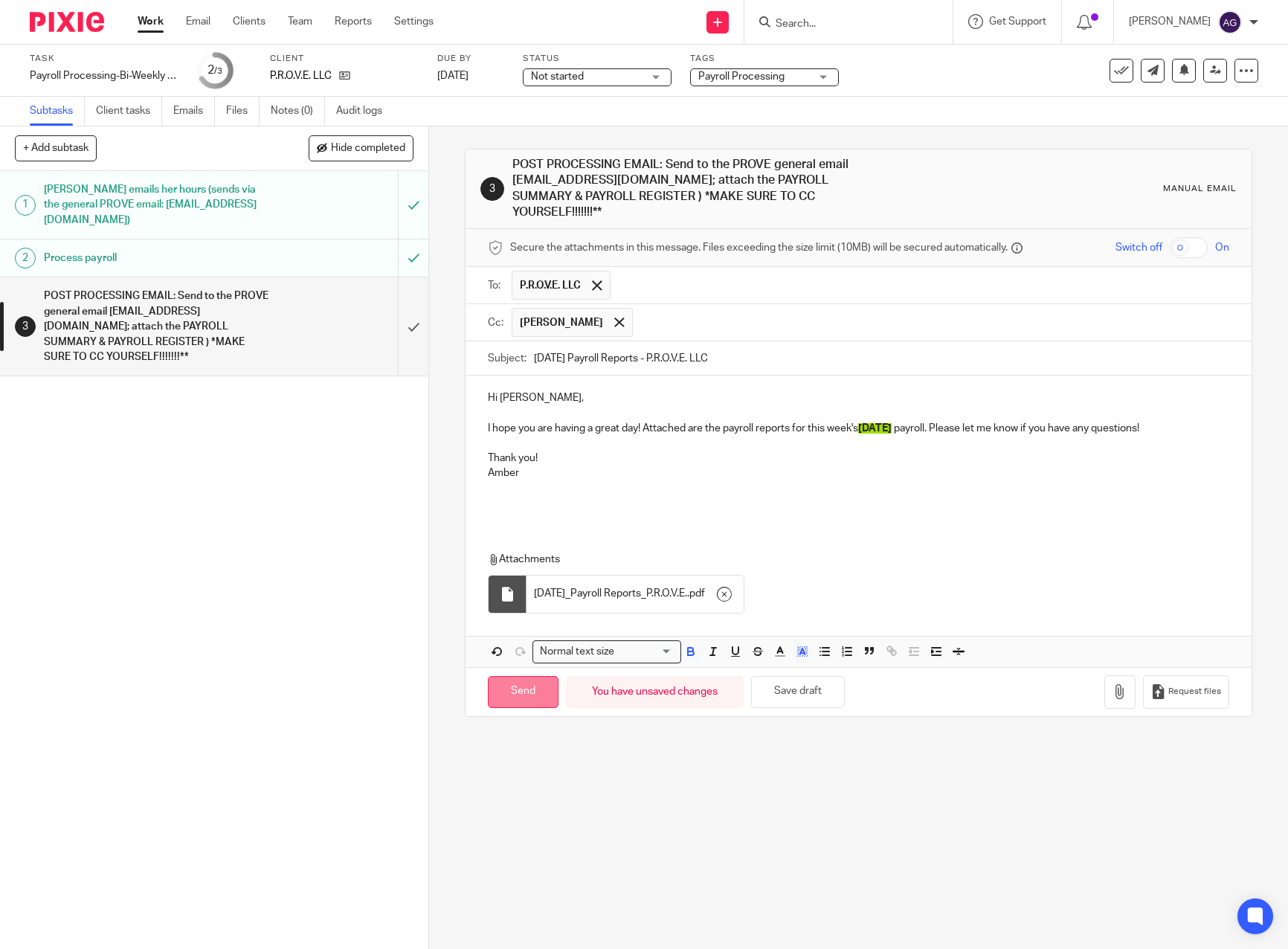
click at [513, 675] on input "Send" at bounding box center [523, 691] width 71 height 32
type input "Sent"
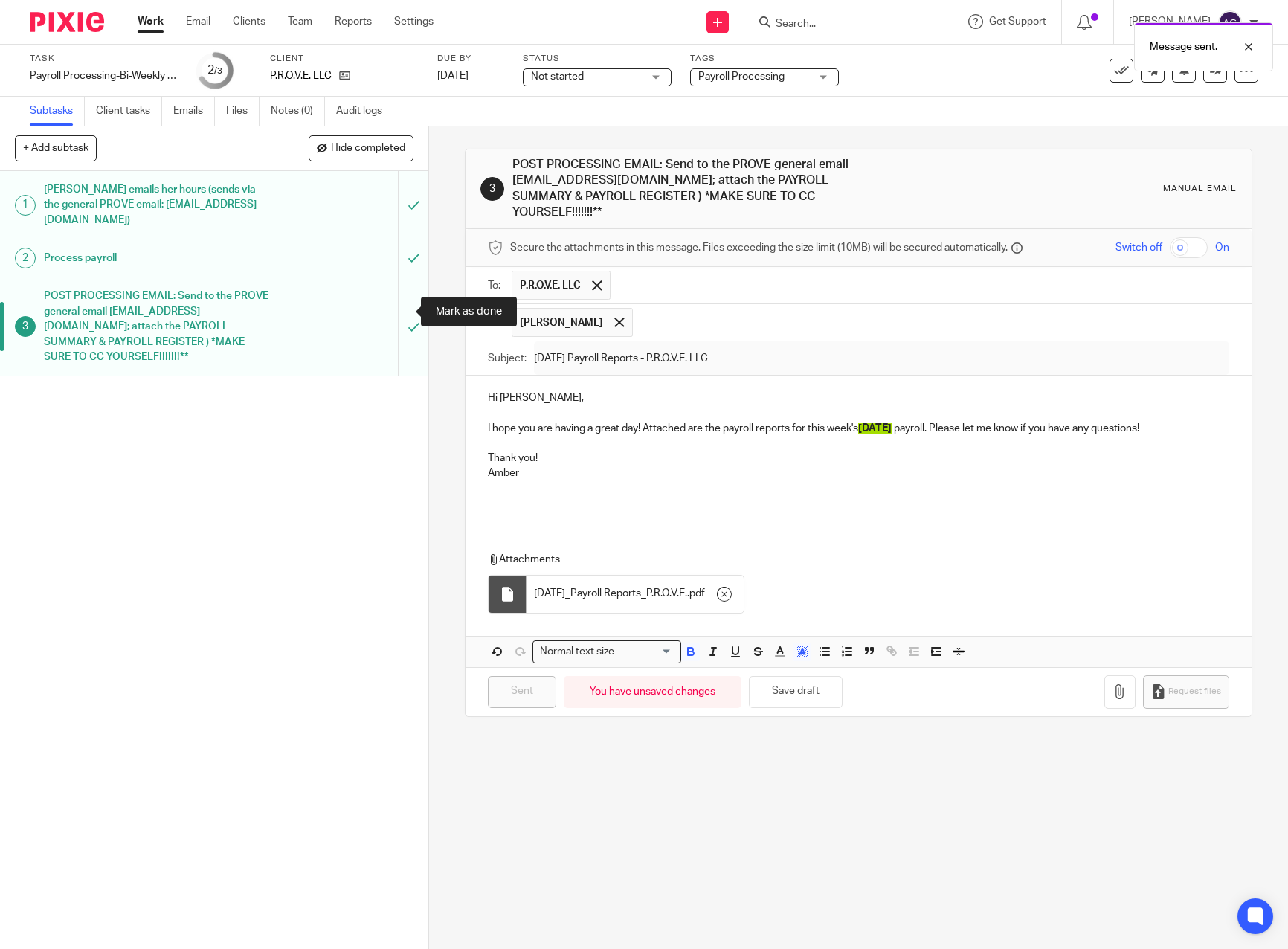
drag, startPoint x: 399, startPoint y: 300, endPoint x: 420, endPoint y: 383, distance: 85.6
click at [400, 300] on input "submit" at bounding box center [214, 327] width 429 height 98
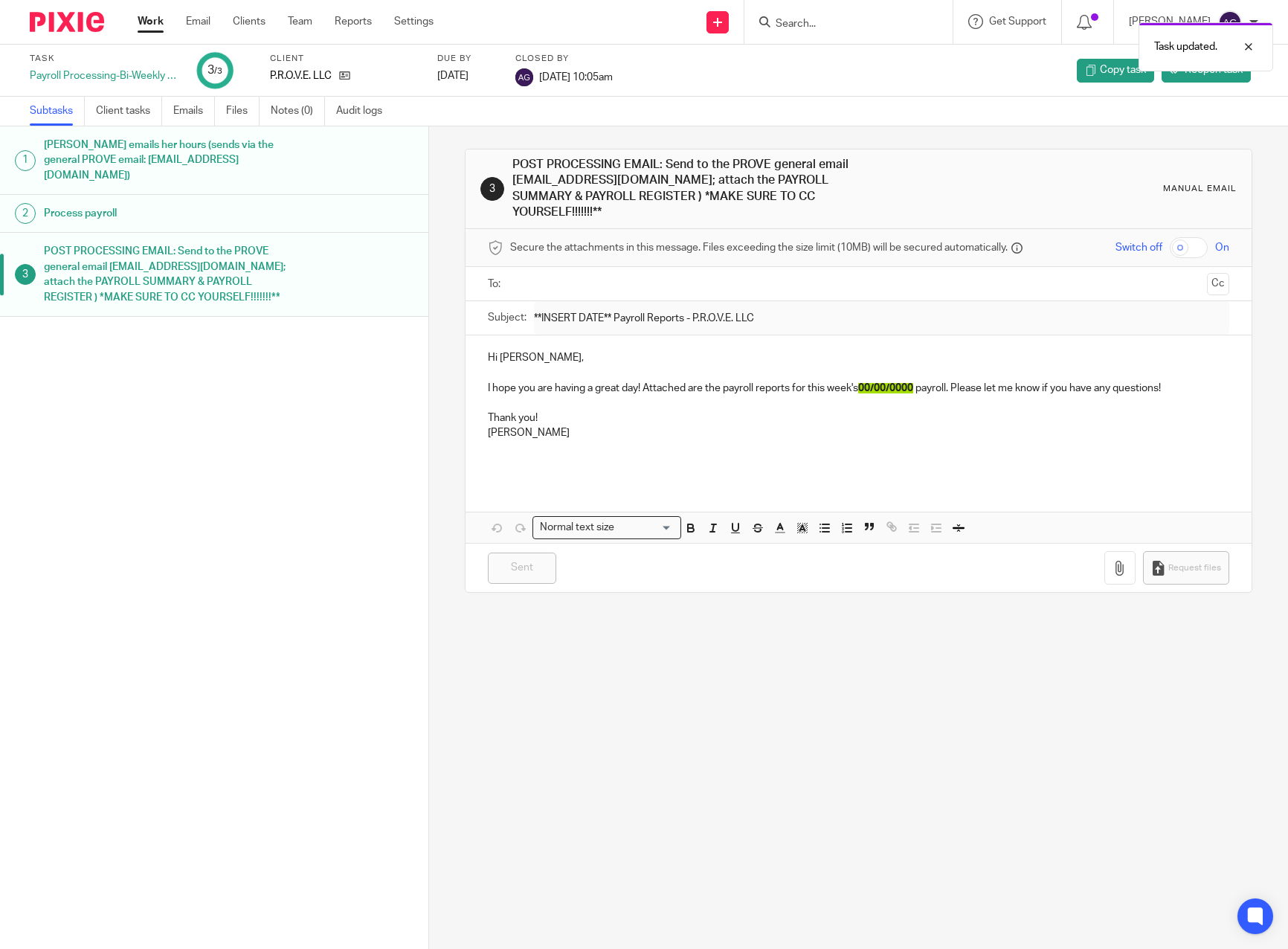
click at [145, 19] on link "Work" at bounding box center [150, 22] width 26 height 15
